Goal: Information Seeking & Learning: Learn about a topic

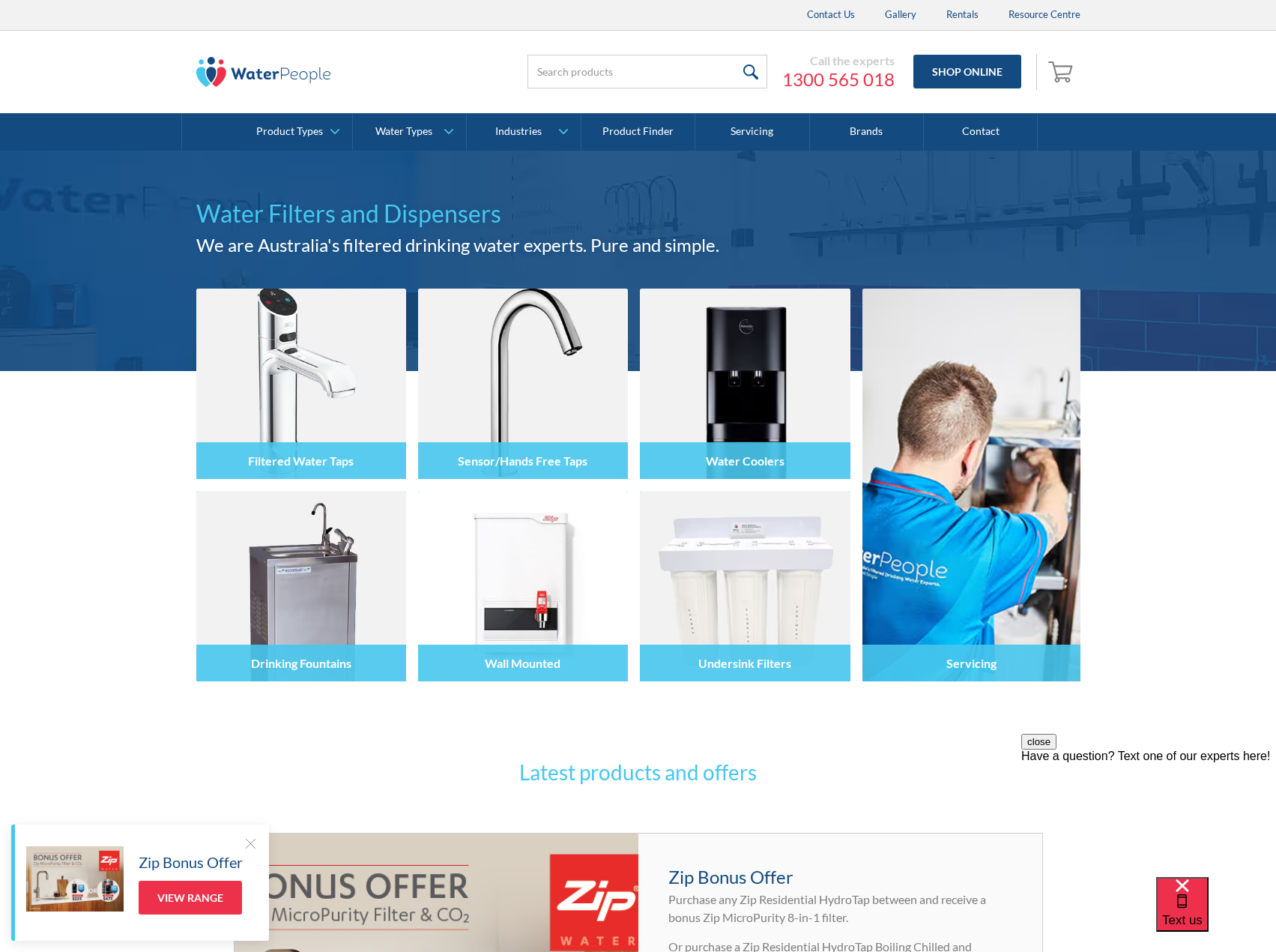
scroll to position [525, 0]
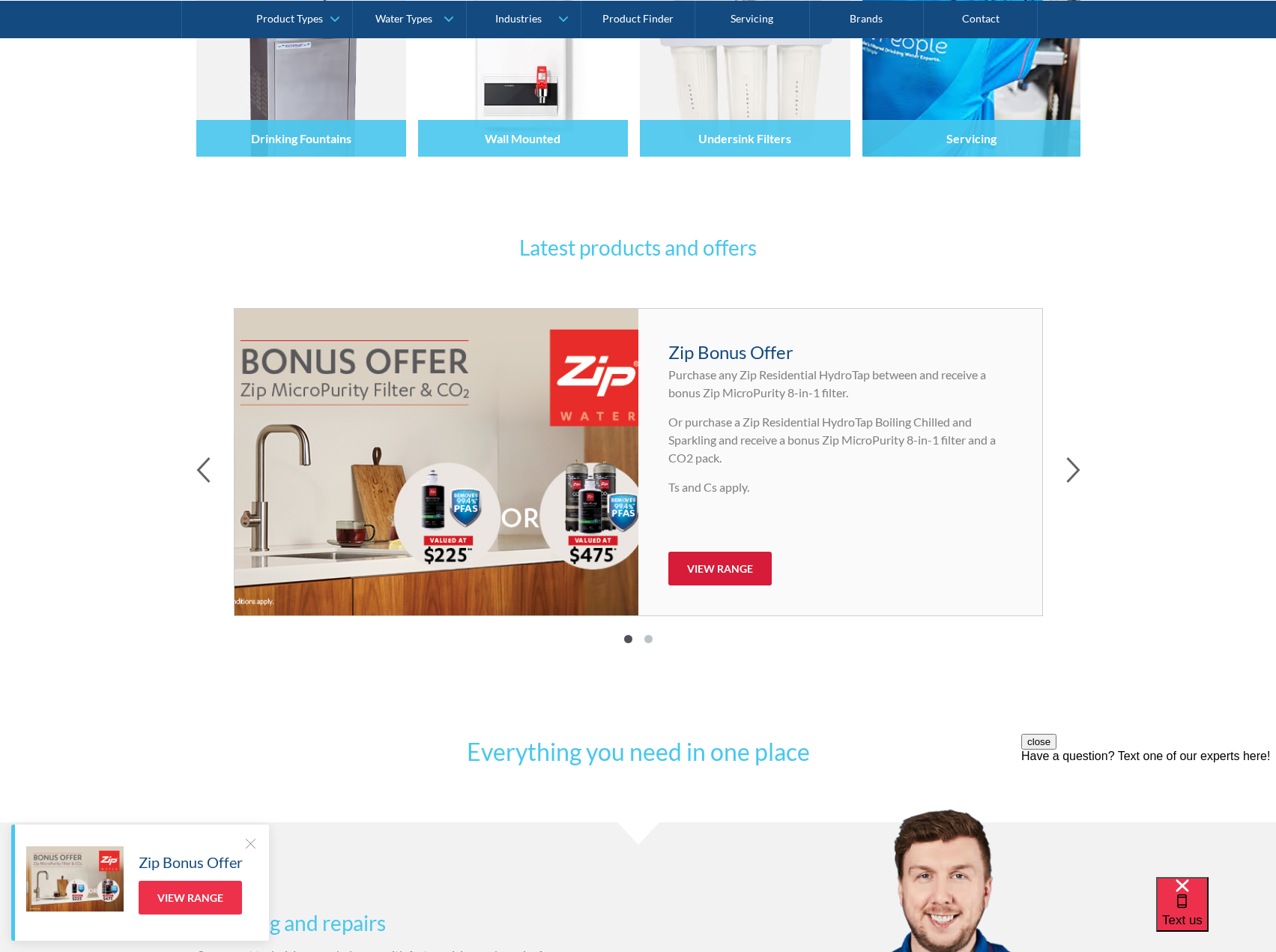
click at [742, 568] on link "View Range" at bounding box center [720, 568] width 104 height 34
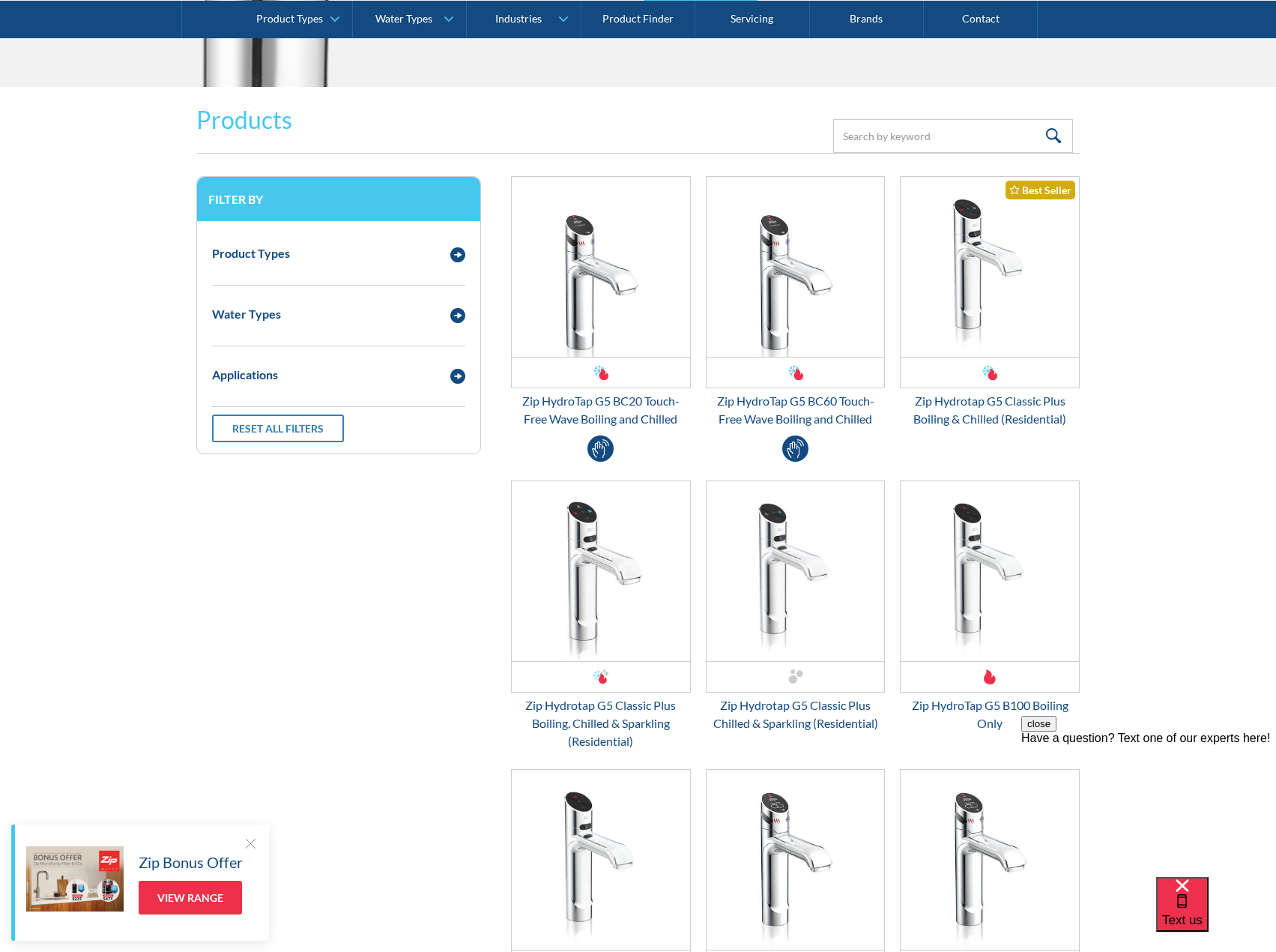
scroll to position [1873, 0]
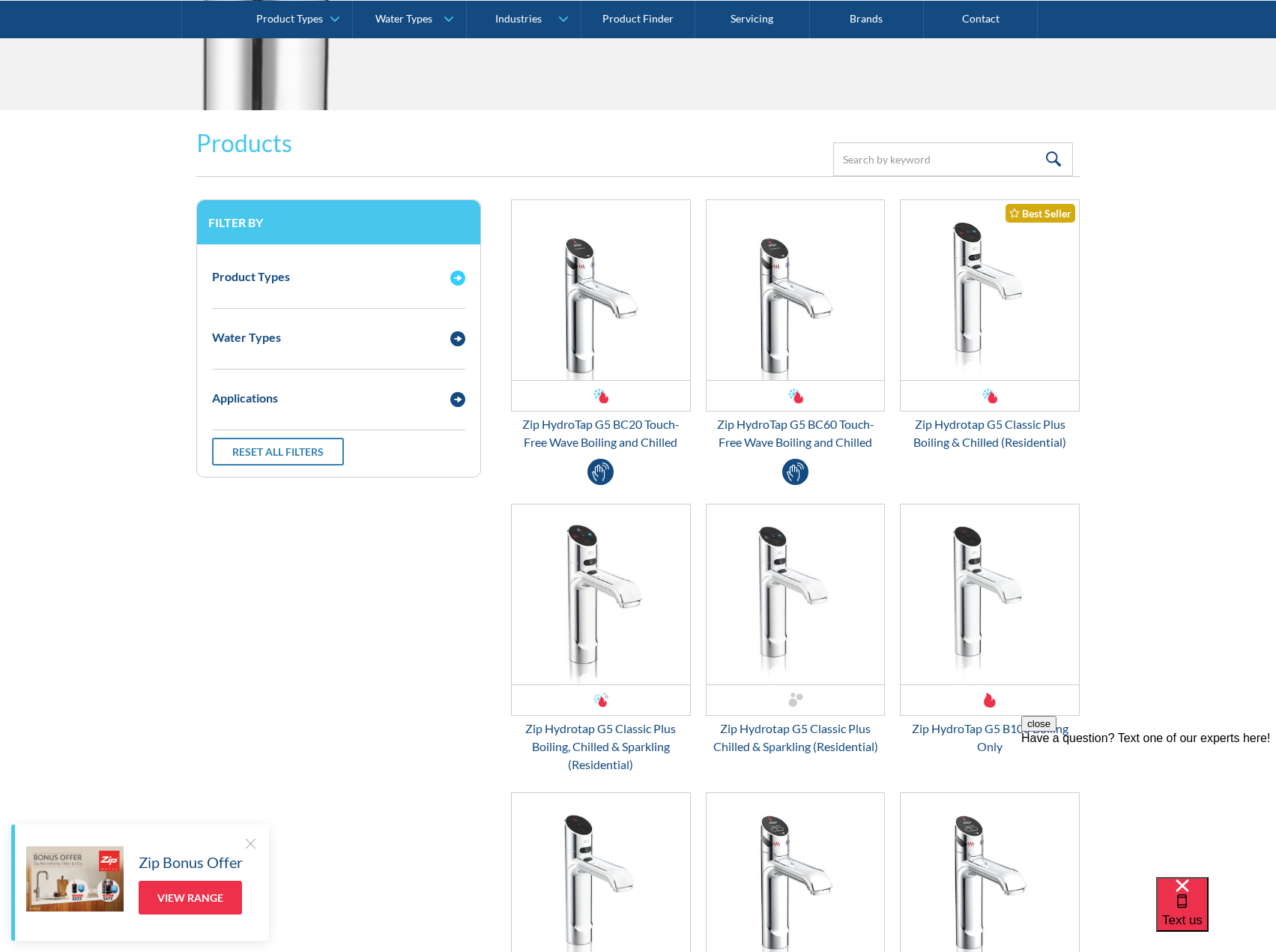
click at [450, 272] on img "Email Form 3" at bounding box center [457, 278] width 15 height 15
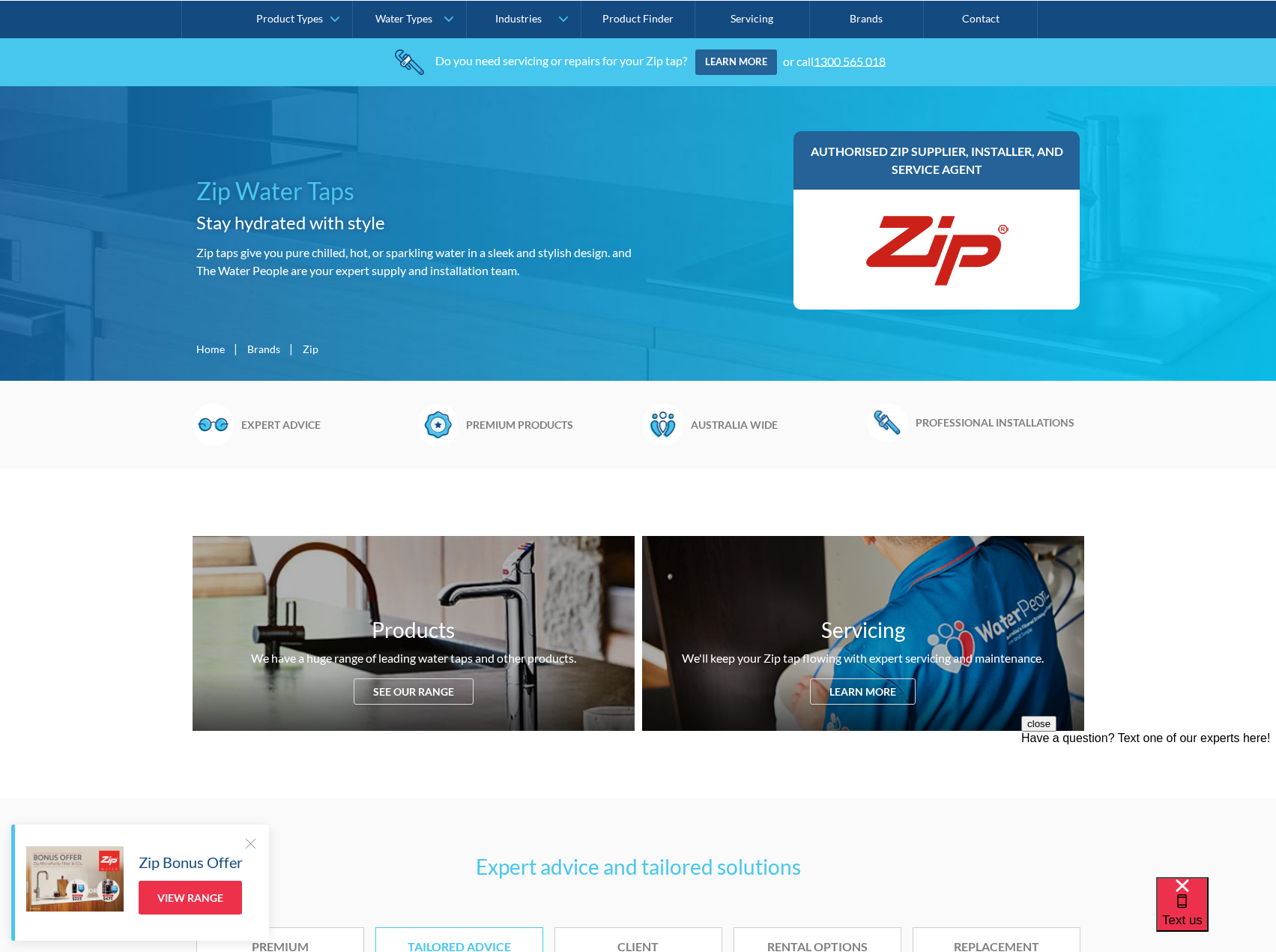
scroll to position [0, 0]
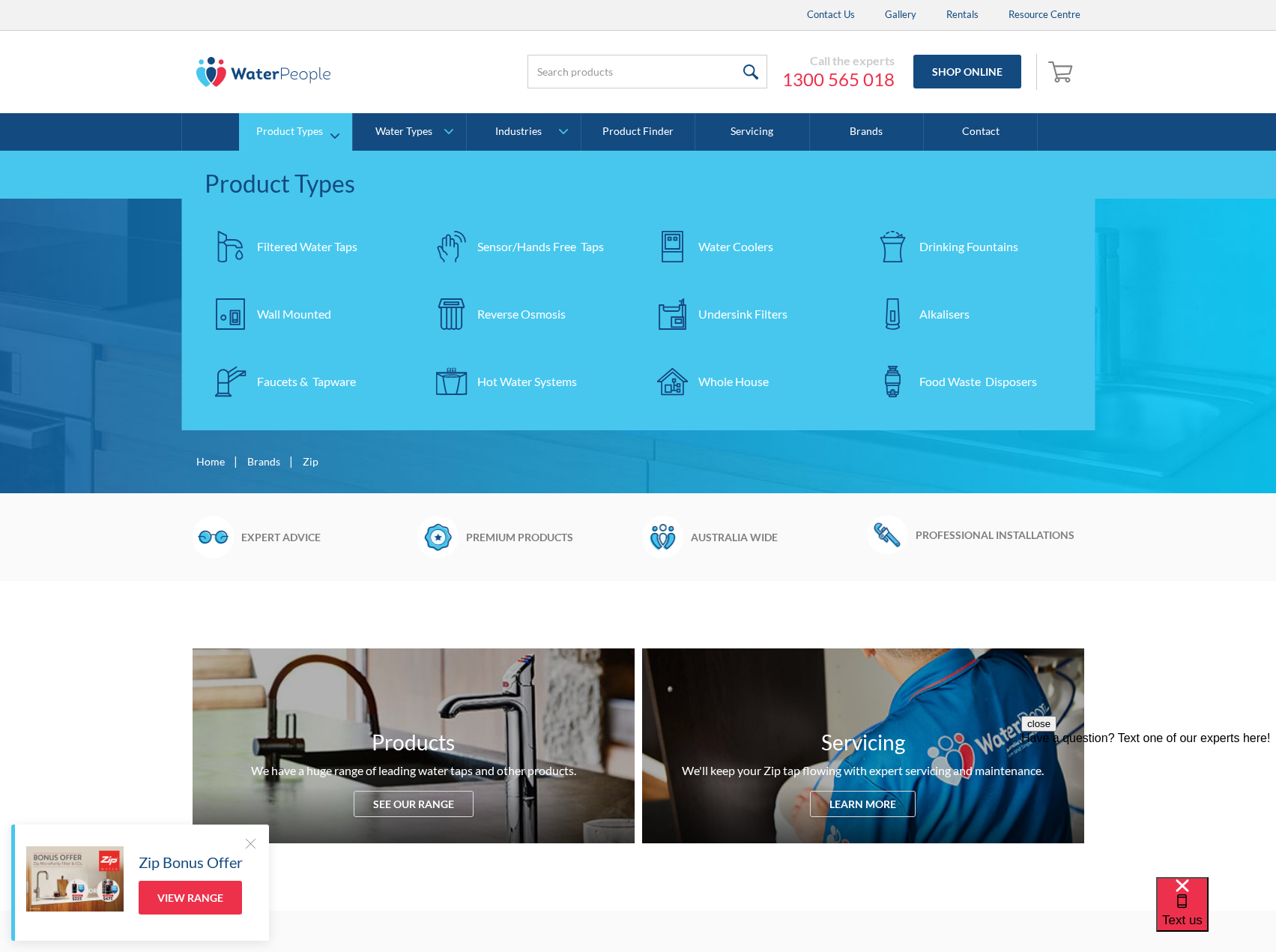
click at [697, 378] on div at bounding box center [672, 381] width 52 height 52
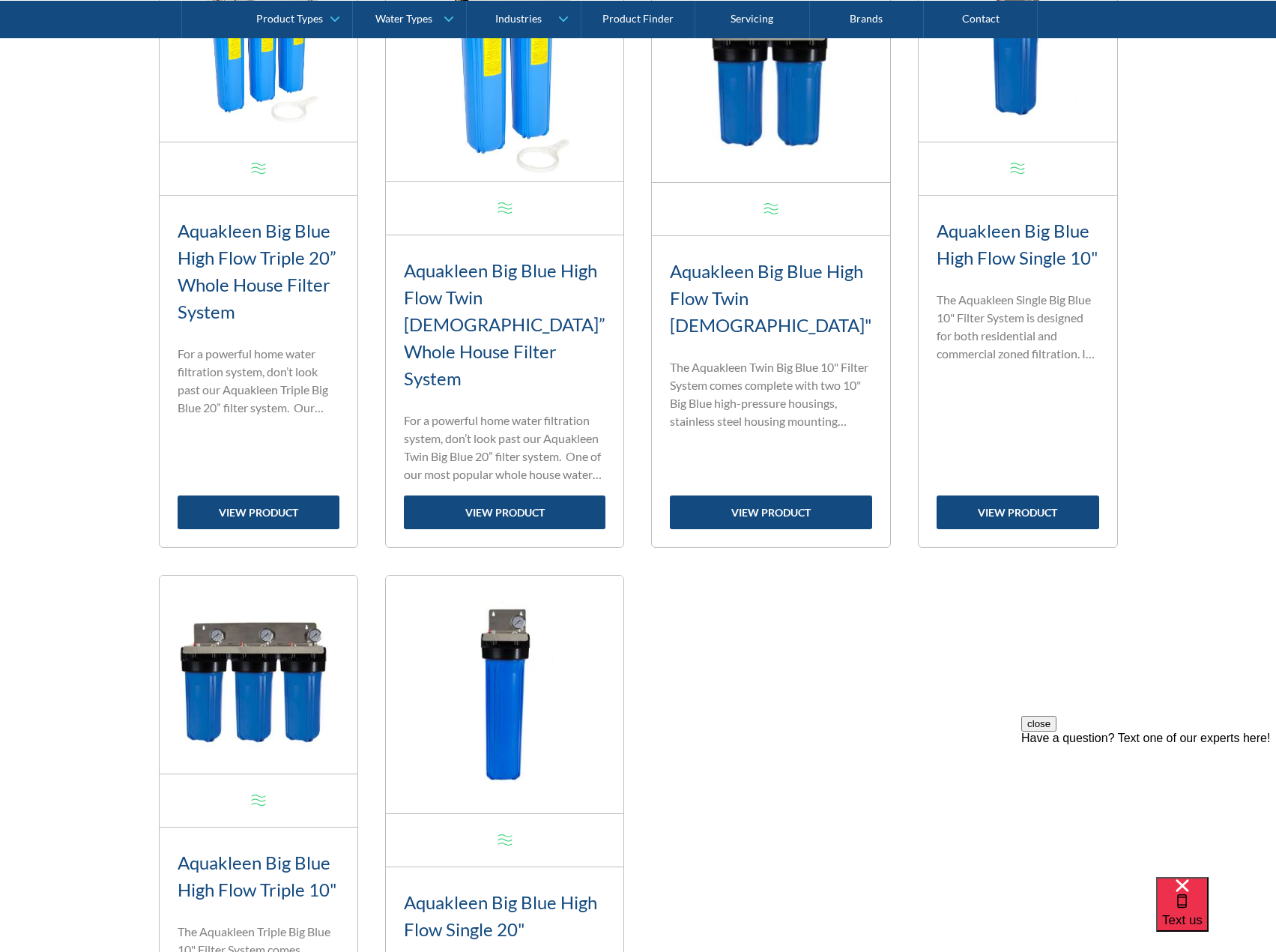
scroll to position [745, 0]
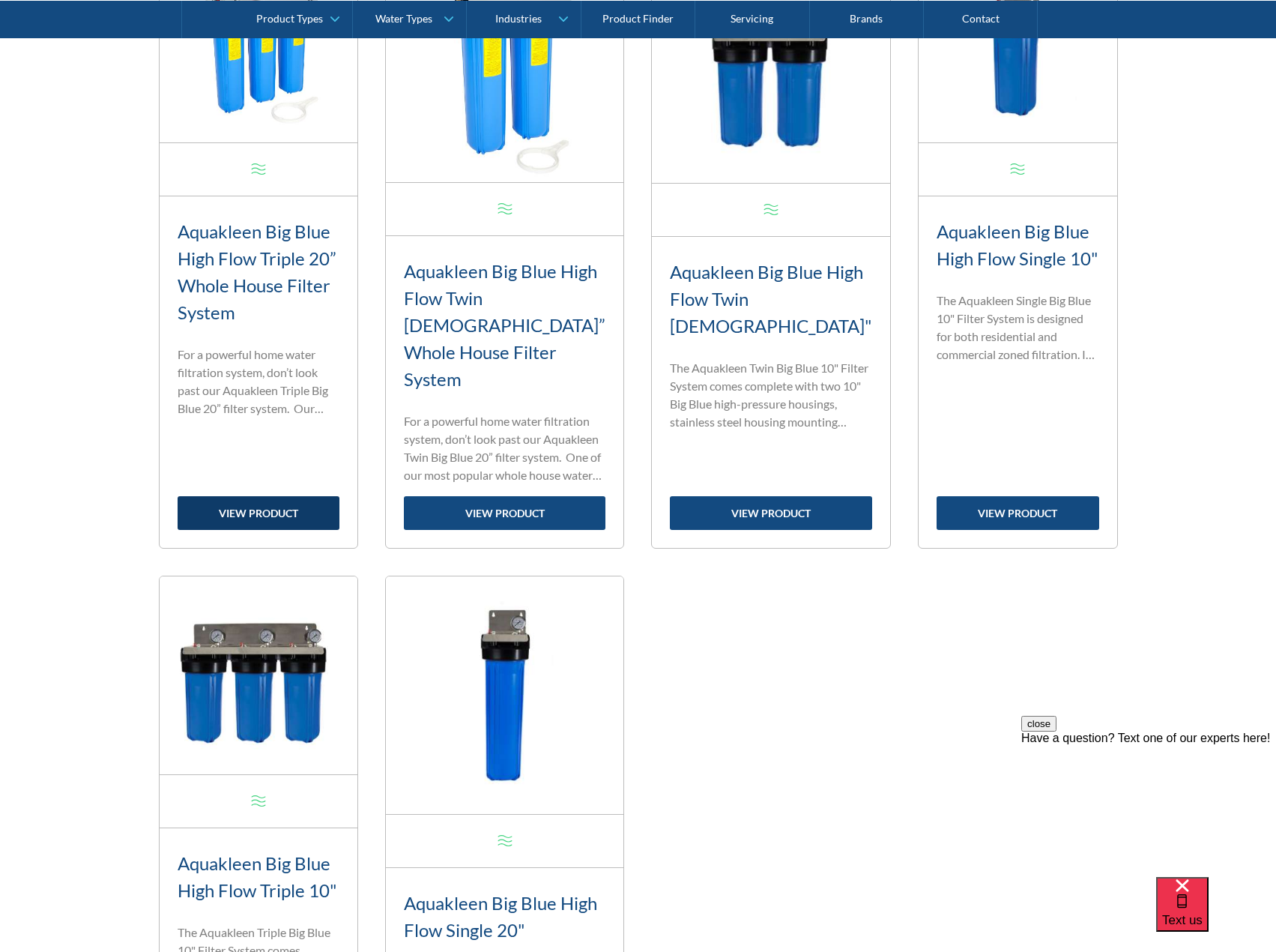
click at [269, 496] on link "view product" at bounding box center [259, 512] width 163 height 34
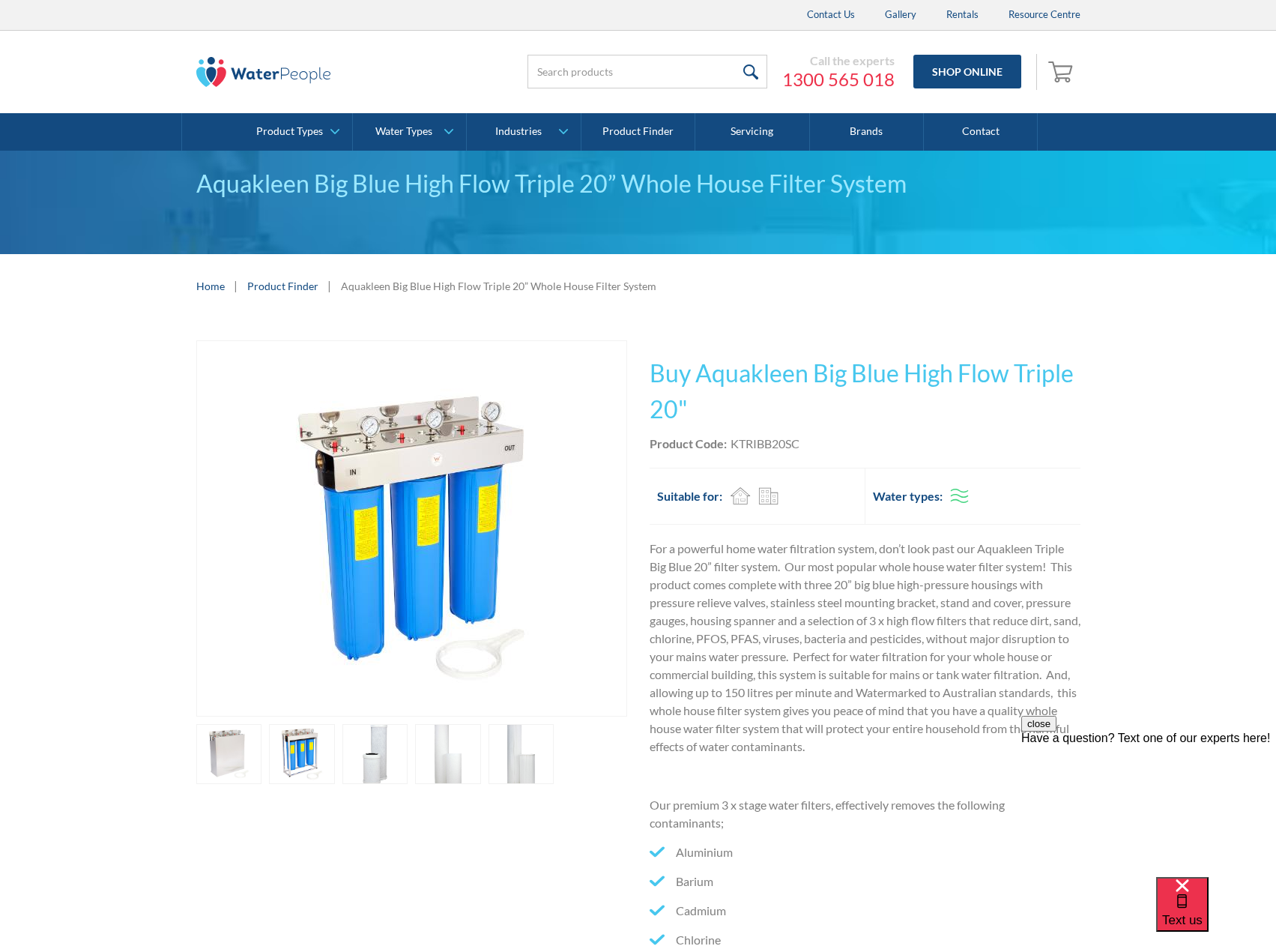
click at [287, 67] on img at bounding box center [263, 72] width 135 height 30
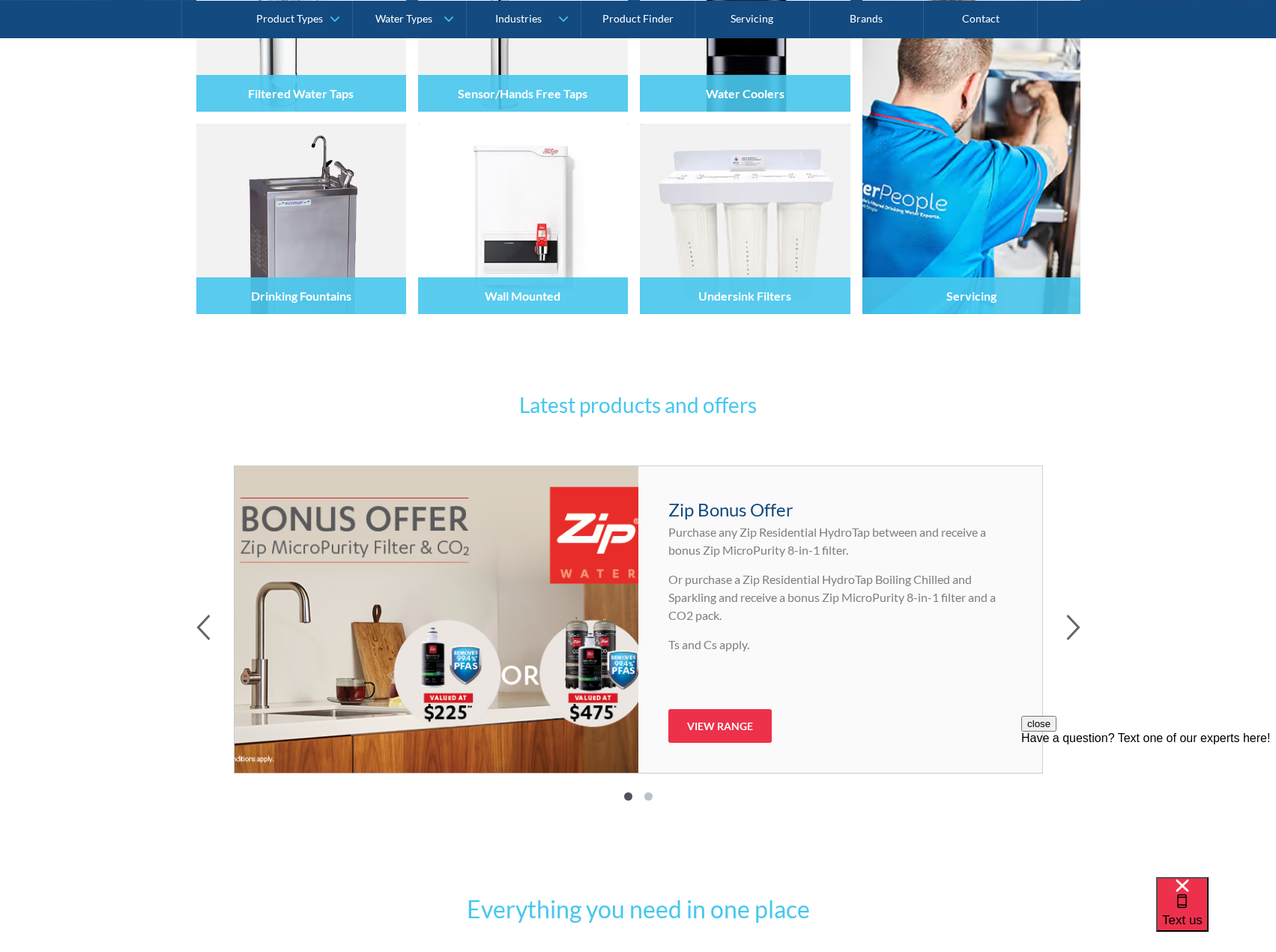
scroll to position [449, 0]
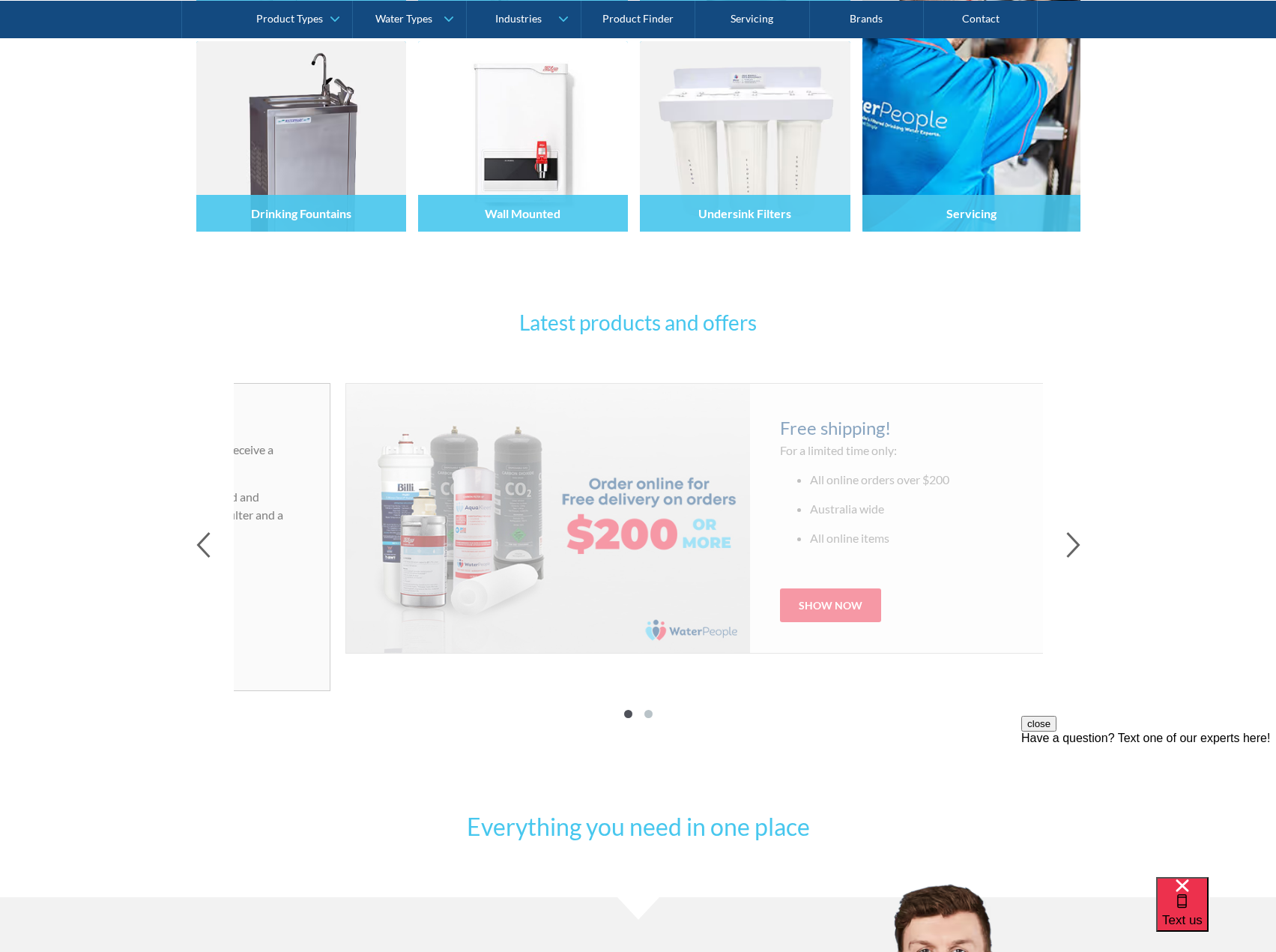
drag, startPoint x: 837, startPoint y: 508, endPoint x: 123, endPoint y: 555, distance: 715.5
click at [123, 555] on div "Latest products and offers Zip Bonus Offer Purchase any Zip Residential HydroTa…" at bounding box center [638, 524] width 1276 height 540
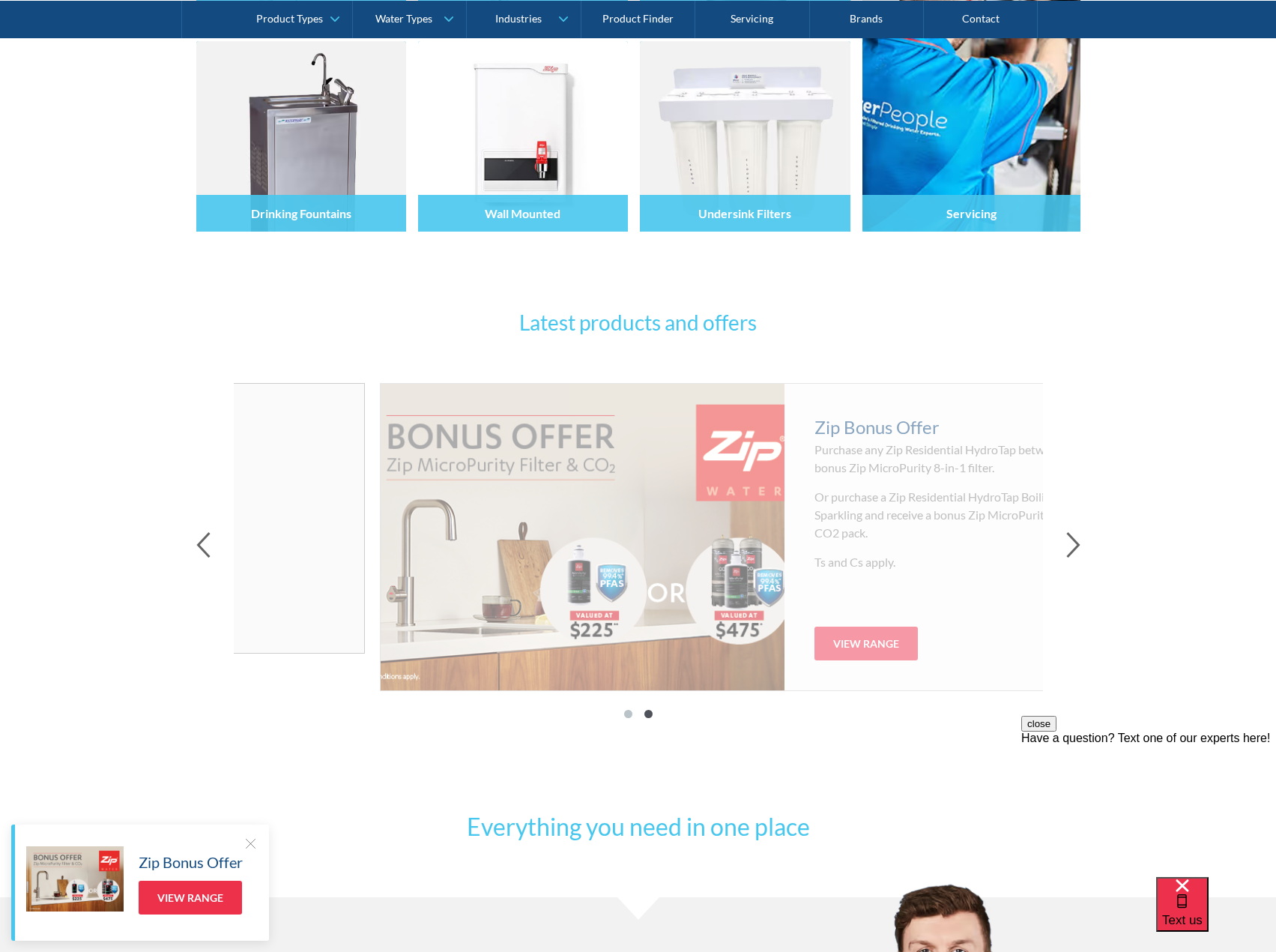
drag, startPoint x: 934, startPoint y: 505, endPoint x: 288, endPoint y: 535, distance: 646.7
click at [248, 534] on ul "All online orders over $200 Australia wide All online items" at bounding box center [162, 514] width 344 height 87
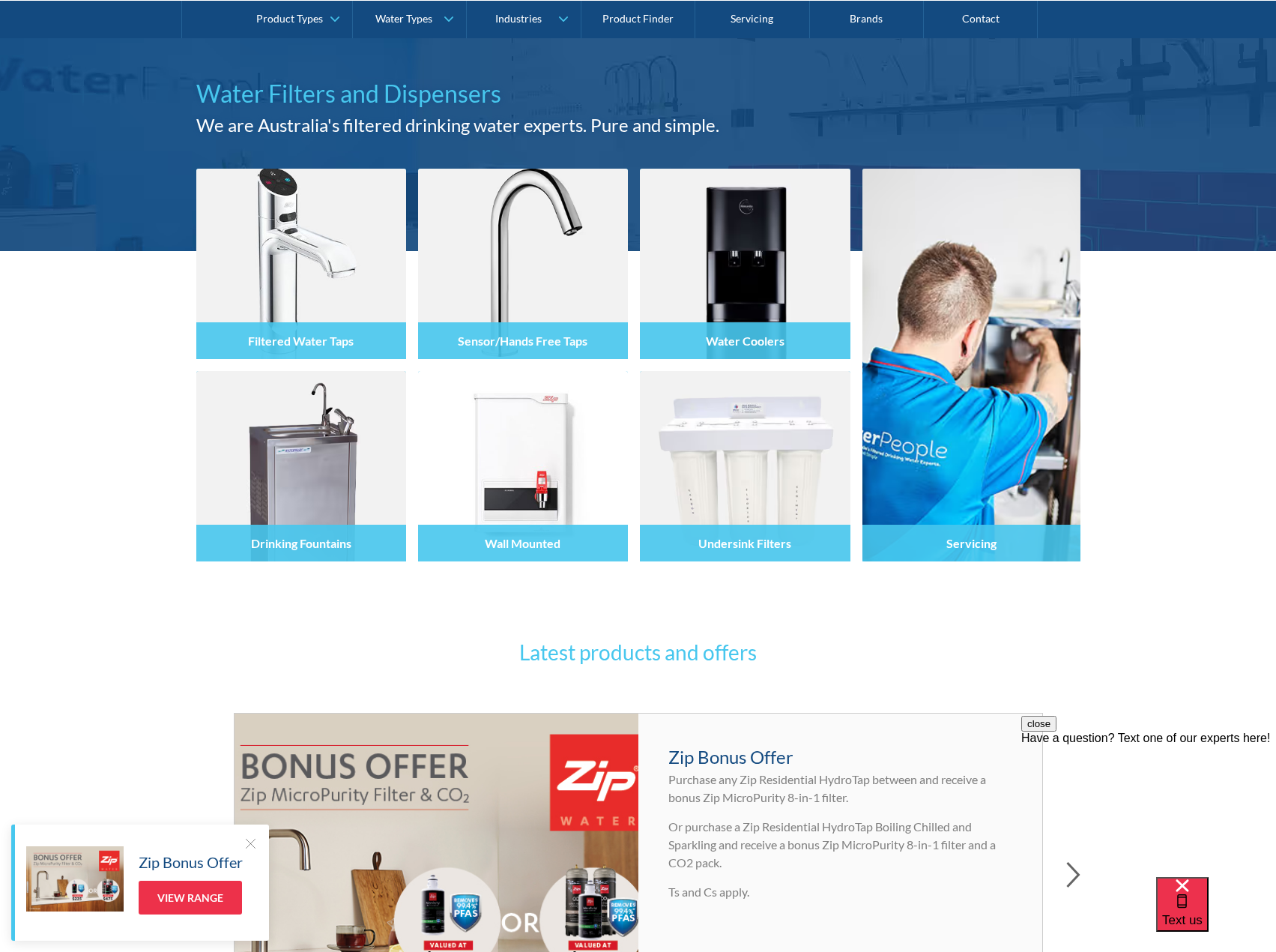
scroll to position [0, 0]
